Goal: Use online tool/utility

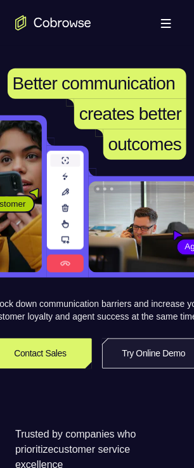
click at [153, 318] on link "Try Online Demo" at bounding box center [153, 353] width 103 height 30
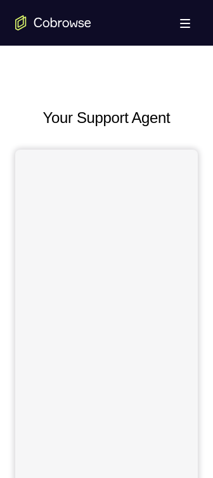
scroll to position [380, 0]
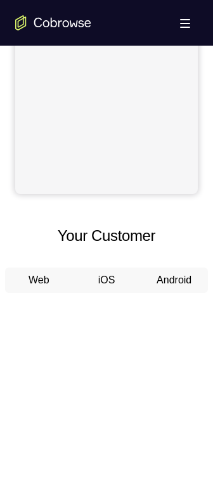
click at [177, 276] on button "Android" at bounding box center [174, 279] width 68 height 25
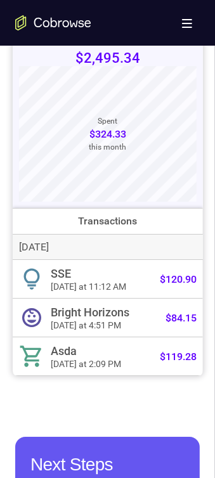
scroll to position [507, 0]
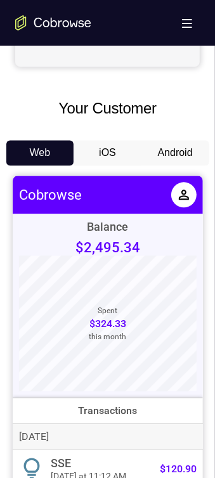
click at [166, 144] on button "Android" at bounding box center [175, 153] width 68 height 25
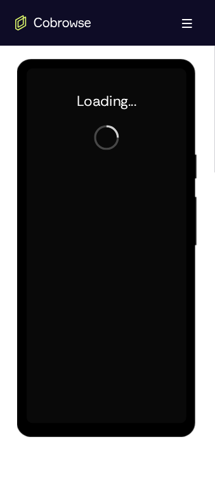
scroll to position [0, 0]
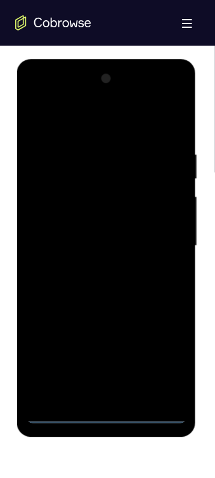
click at [109, 406] on div at bounding box center [106, 245] width 160 height 355
click at [106, 408] on div at bounding box center [106, 245] width 160 height 355
click at [104, 411] on div at bounding box center [106, 245] width 160 height 355
click at [151, 352] on div at bounding box center [106, 245] width 160 height 355
click at [112, 124] on div at bounding box center [106, 245] width 160 height 355
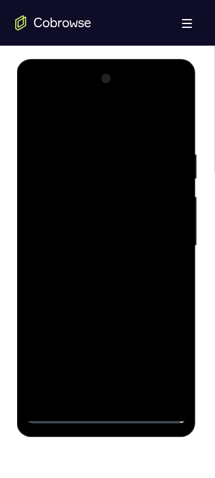
click at [165, 236] on div at bounding box center [106, 245] width 160 height 355
click at [95, 390] on div at bounding box center [106, 245] width 160 height 355
click at [88, 236] on div at bounding box center [106, 245] width 160 height 355
click at [80, 226] on div at bounding box center [106, 245] width 160 height 355
click at [64, 185] on div at bounding box center [106, 245] width 160 height 355
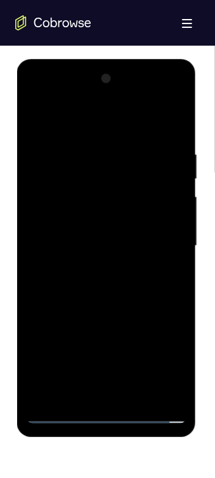
click at [64, 185] on div at bounding box center [106, 245] width 160 height 355
click at [70, 212] on div at bounding box center [106, 245] width 160 height 355
click at [71, 244] on div at bounding box center [106, 245] width 160 height 355
click at [77, 292] on div at bounding box center [106, 245] width 160 height 355
click at [110, 315] on div at bounding box center [106, 245] width 160 height 355
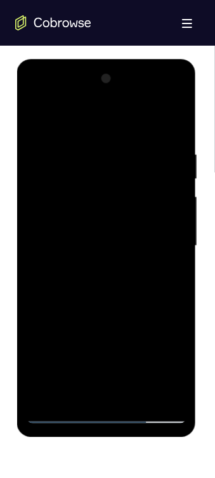
click at [93, 215] on div at bounding box center [106, 245] width 160 height 355
click at [93, 210] on div at bounding box center [106, 245] width 160 height 355
click at [39, 114] on div at bounding box center [106, 245] width 160 height 355
click at [35, 112] on div at bounding box center [106, 245] width 160 height 355
click at [98, 390] on div at bounding box center [106, 245] width 160 height 355
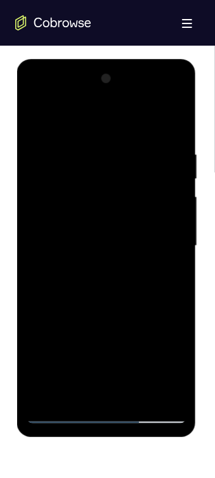
click at [98, 388] on div at bounding box center [106, 245] width 160 height 355
click at [96, 384] on div at bounding box center [106, 245] width 160 height 355
click at [100, 376] on div at bounding box center [106, 245] width 160 height 355
click at [32, 94] on div at bounding box center [106, 245] width 160 height 355
